Goal: Use online tool/utility: Utilize a website feature to perform a specific function

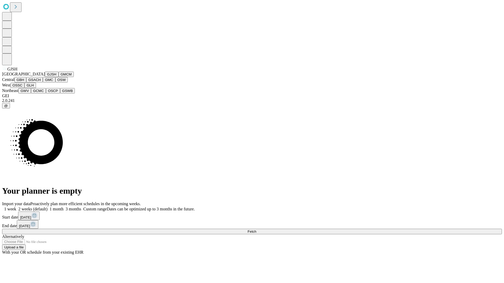
click at [45, 77] on button "GJSH" at bounding box center [52, 75] width 14 height 6
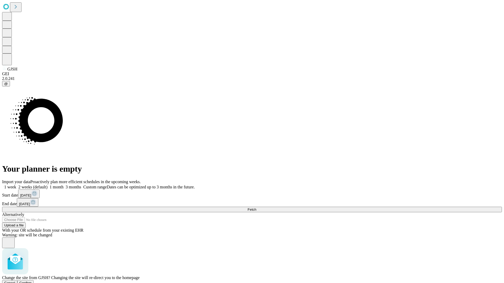
click at [32, 281] on span "Confirm" at bounding box center [25, 283] width 12 height 4
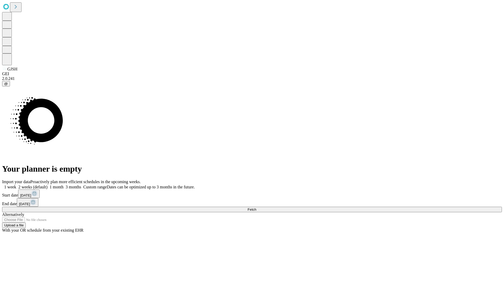
click at [48, 185] on label "2 weeks (default)" at bounding box center [31, 187] width 31 height 4
click at [256, 208] on span "Fetch" at bounding box center [252, 210] width 9 height 4
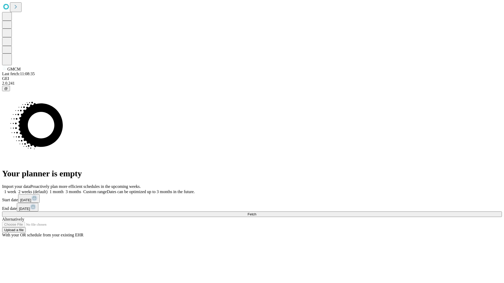
click at [48, 190] on label "2 weeks (default)" at bounding box center [31, 192] width 31 height 4
click at [256, 213] on span "Fetch" at bounding box center [252, 215] width 9 height 4
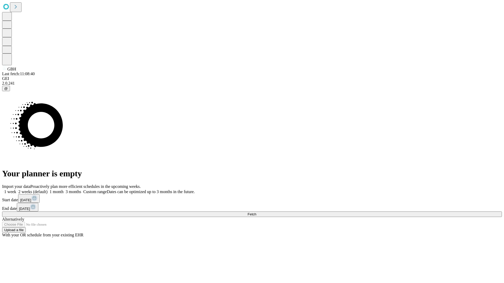
click at [48, 190] on label "2 weeks (default)" at bounding box center [31, 192] width 31 height 4
click at [256, 213] on span "Fetch" at bounding box center [252, 215] width 9 height 4
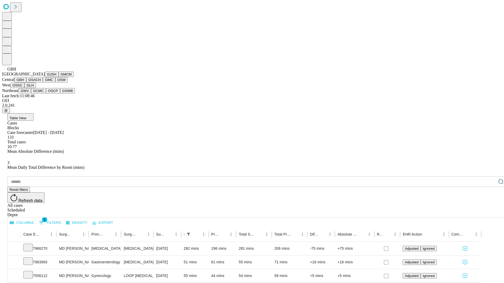
click at [41, 83] on button "GSACH" at bounding box center [34, 80] width 17 height 6
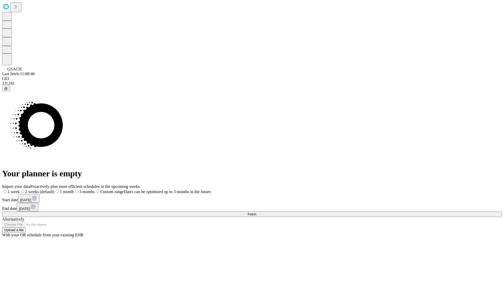
click at [54, 190] on label "2 weeks (default)" at bounding box center [37, 192] width 35 height 4
click at [256, 213] on span "Fetch" at bounding box center [252, 215] width 9 height 4
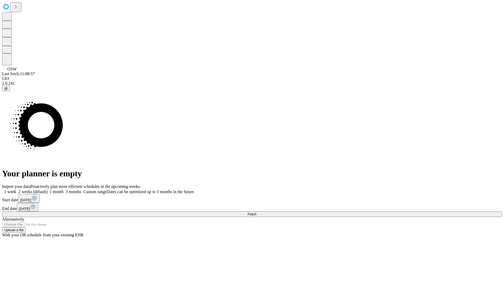
click at [48, 190] on label "2 weeks (default)" at bounding box center [31, 192] width 31 height 4
click at [256, 213] on span "Fetch" at bounding box center [252, 215] width 9 height 4
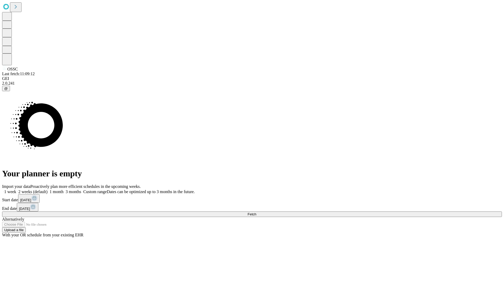
click at [48, 190] on label "2 weeks (default)" at bounding box center [31, 192] width 31 height 4
click at [256, 213] on span "Fetch" at bounding box center [252, 215] width 9 height 4
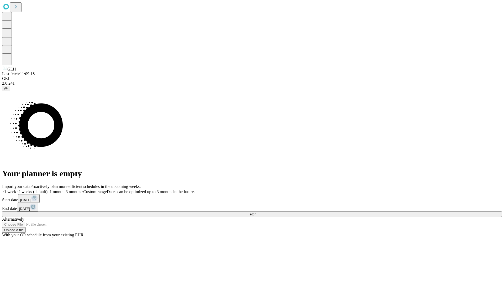
click at [48, 190] on label "2 weeks (default)" at bounding box center [31, 192] width 31 height 4
click at [256, 213] on span "Fetch" at bounding box center [252, 215] width 9 height 4
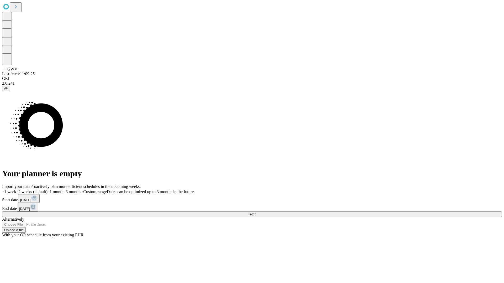
click at [48, 190] on label "2 weeks (default)" at bounding box center [31, 192] width 31 height 4
click at [256, 213] on span "Fetch" at bounding box center [252, 215] width 9 height 4
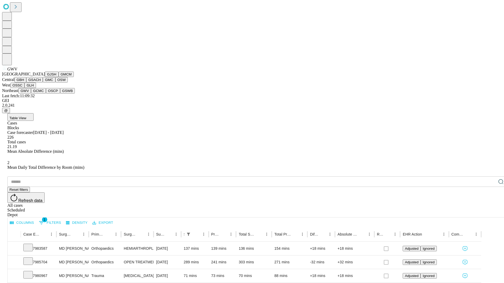
click at [41, 94] on button "GCMC" at bounding box center [38, 91] width 15 height 6
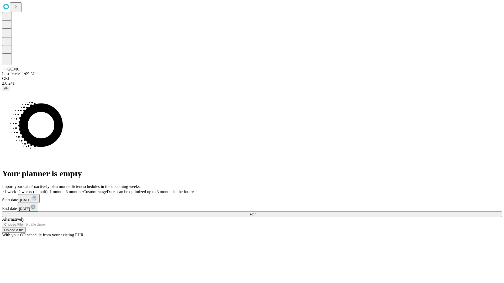
click at [48, 190] on label "2 weeks (default)" at bounding box center [31, 192] width 31 height 4
click at [256, 213] on span "Fetch" at bounding box center [252, 215] width 9 height 4
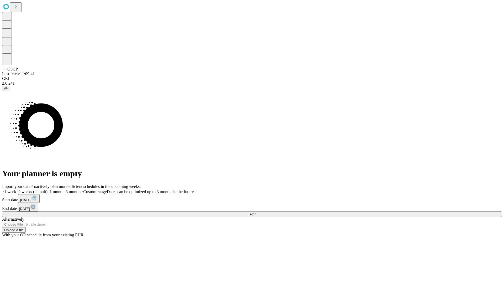
click at [48, 190] on label "2 weeks (default)" at bounding box center [31, 192] width 31 height 4
click at [256, 213] on span "Fetch" at bounding box center [252, 215] width 9 height 4
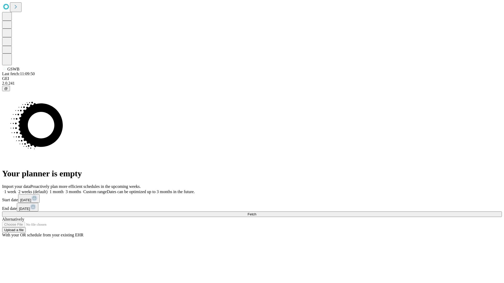
click at [256, 213] on span "Fetch" at bounding box center [252, 215] width 9 height 4
